Goal: Find specific page/section: Find specific page/section

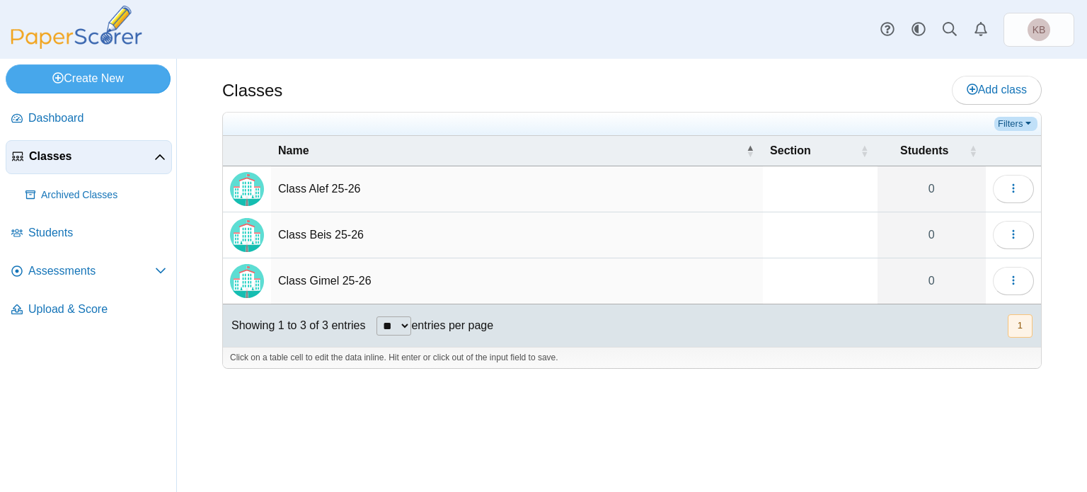
click at [1023, 121] on link "Filters" at bounding box center [1015, 124] width 43 height 14
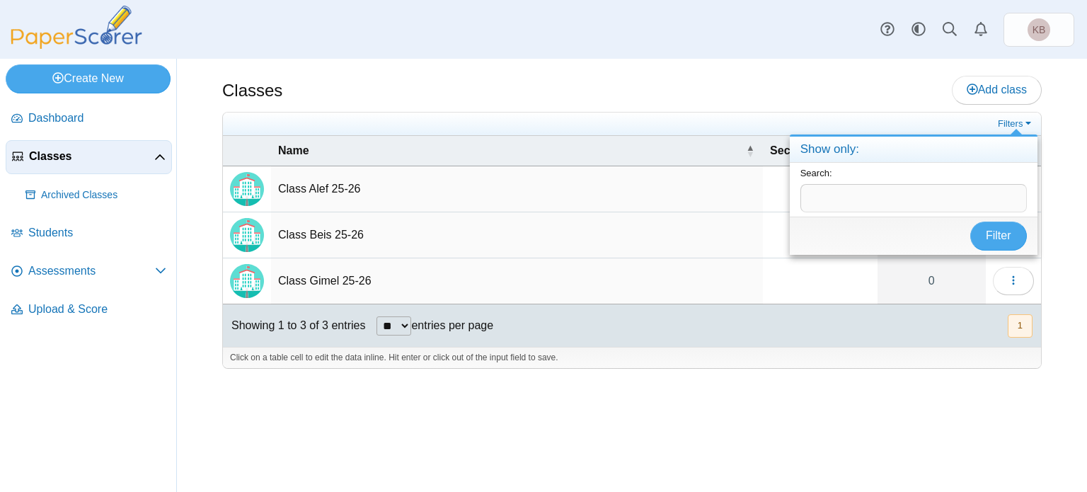
click at [805, 197] on input "text" at bounding box center [913, 198] width 226 height 28
type input "***"
click at [1006, 233] on span "Filter" at bounding box center [998, 235] width 25 height 12
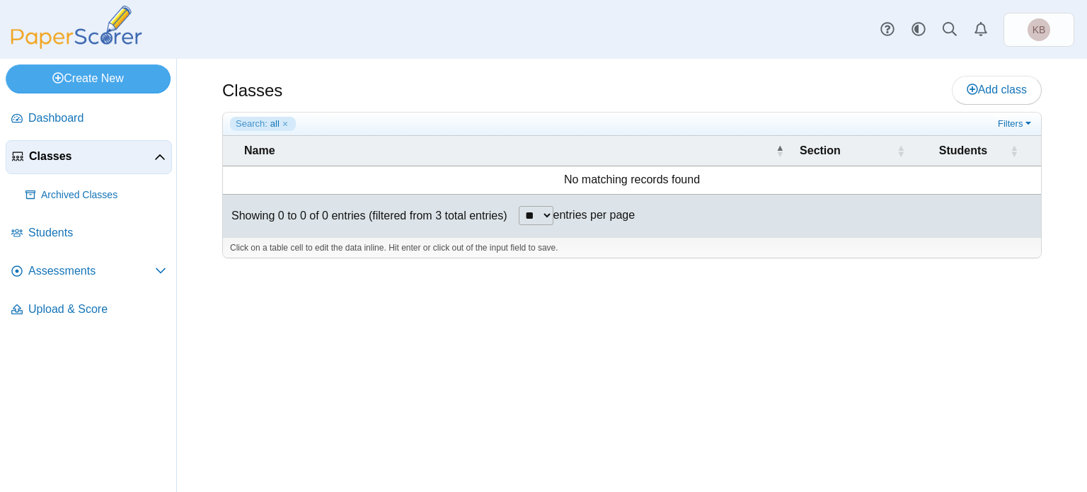
click at [90, 154] on span "Classes" at bounding box center [91, 157] width 125 height 16
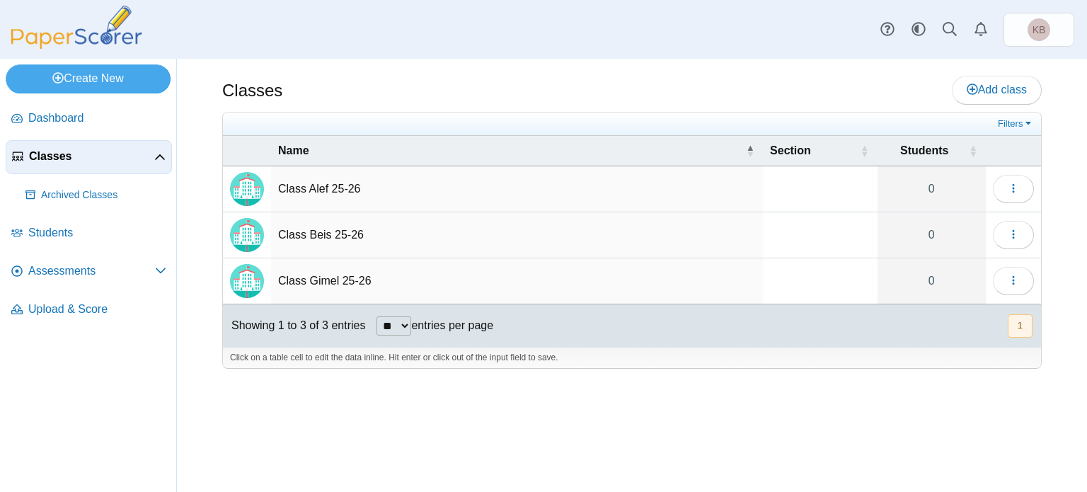
click at [304, 190] on td "Class Alef 25-26" at bounding box center [517, 189] width 492 height 46
click at [1011, 187] on icon "button" at bounding box center [1013, 188] width 11 height 11
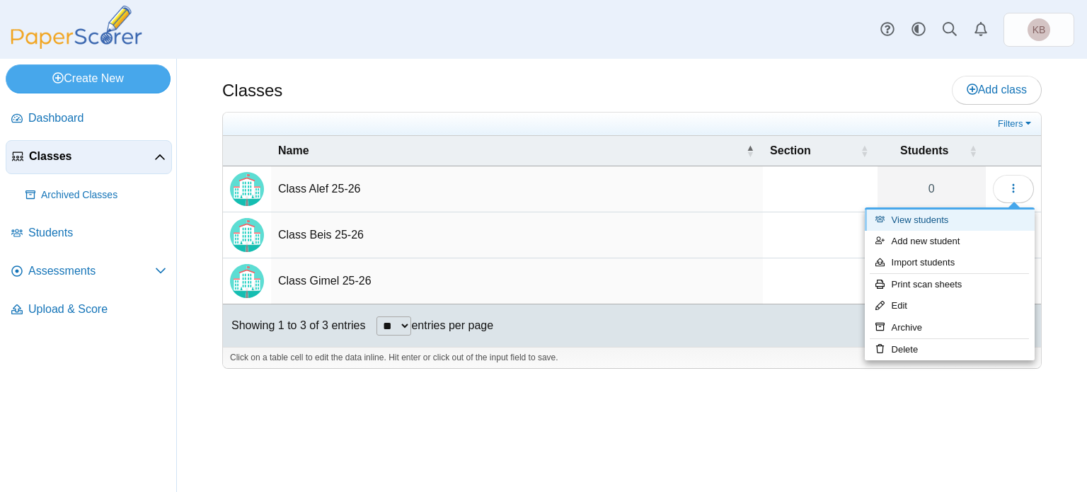
click at [957, 223] on link "View students" at bounding box center [950, 219] width 170 height 21
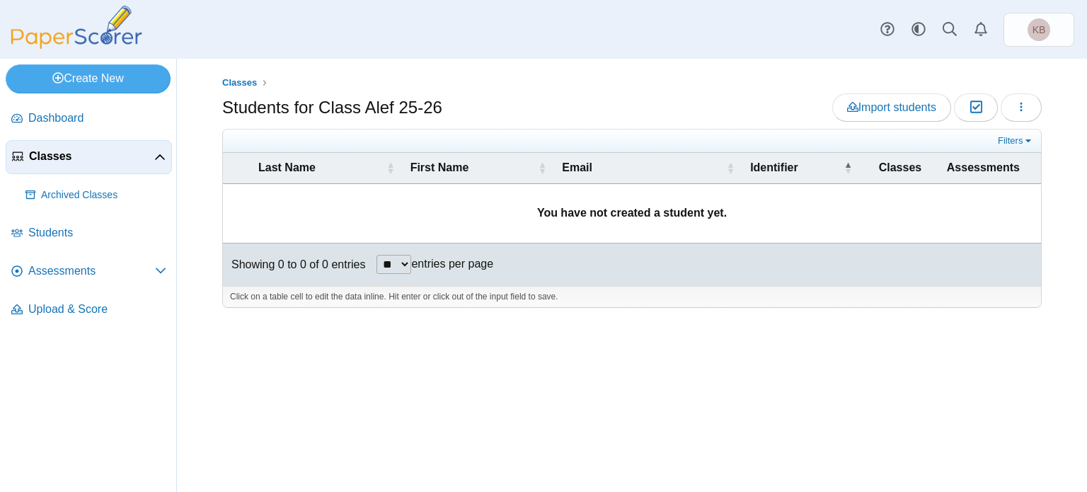
click at [38, 144] on link "Classes" at bounding box center [89, 157] width 166 height 34
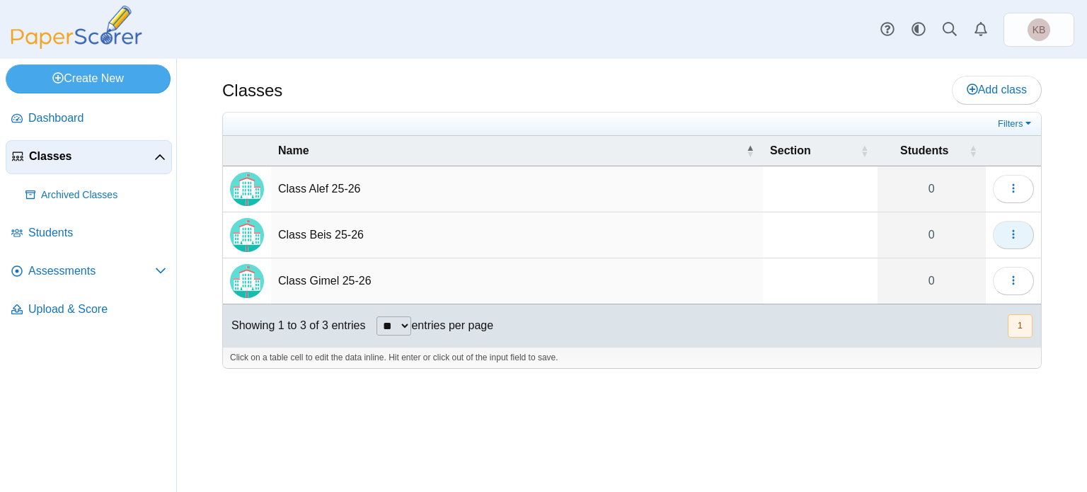
click at [1006, 234] on button "button" at bounding box center [1013, 235] width 41 height 28
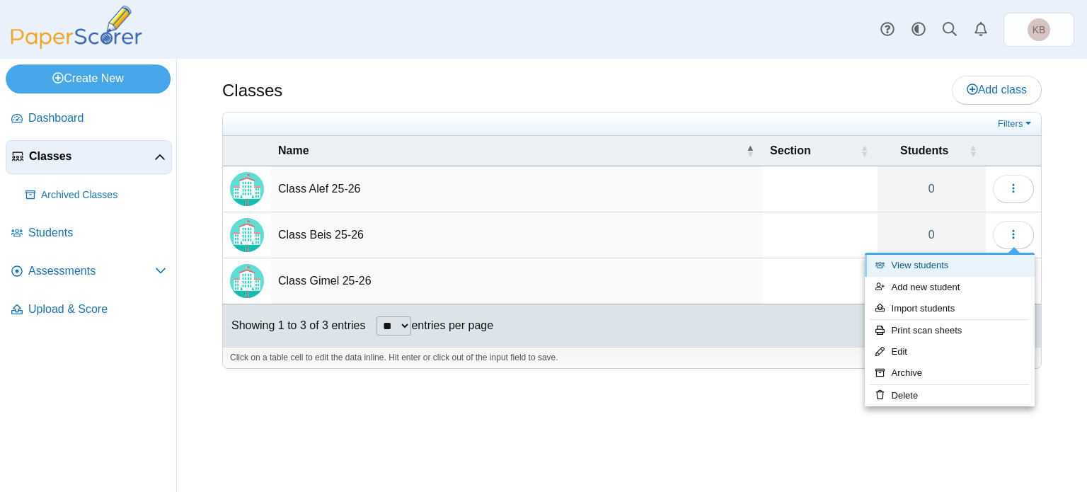
click at [904, 264] on link "View students" at bounding box center [950, 265] width 170 height 21
